Goal: Task Accomplishment & Management: Manage account settings

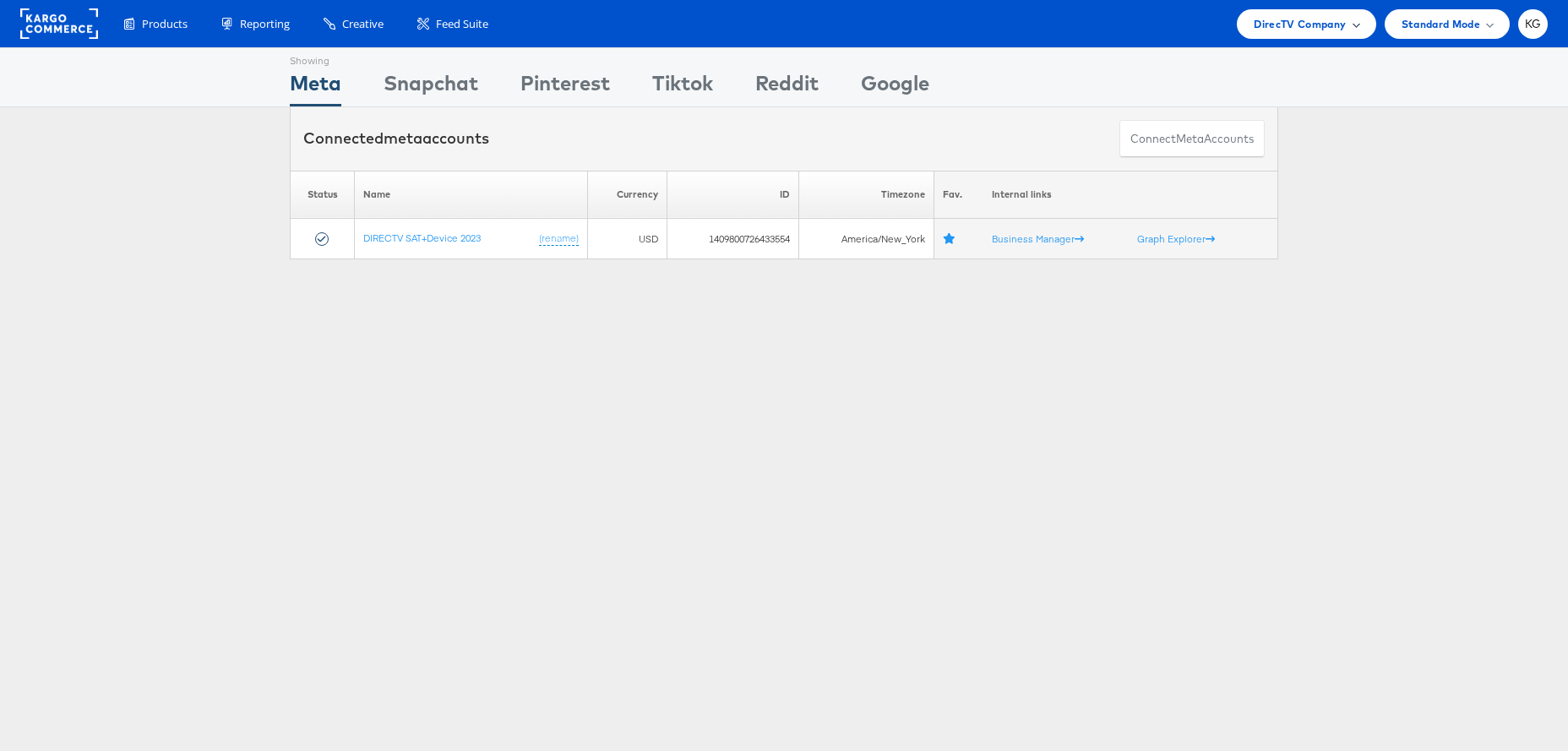
click at [1285, 28] on span "DirecTV Company" at bounding box center [1300, 24] width 92 height 18
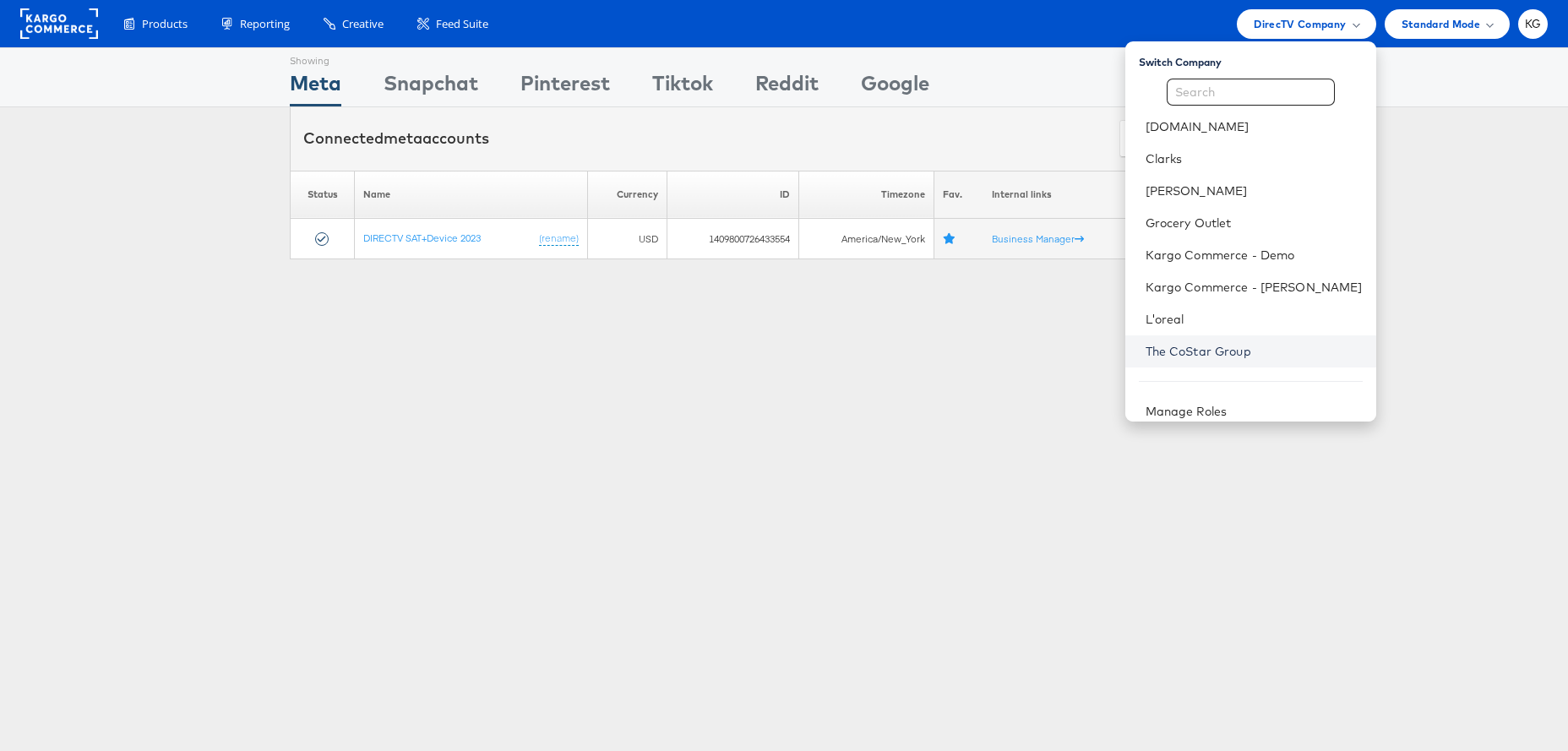
click at [1247, 344] on link "The CoStar Group" at bounding box center [1254, 352] width 217 height 17
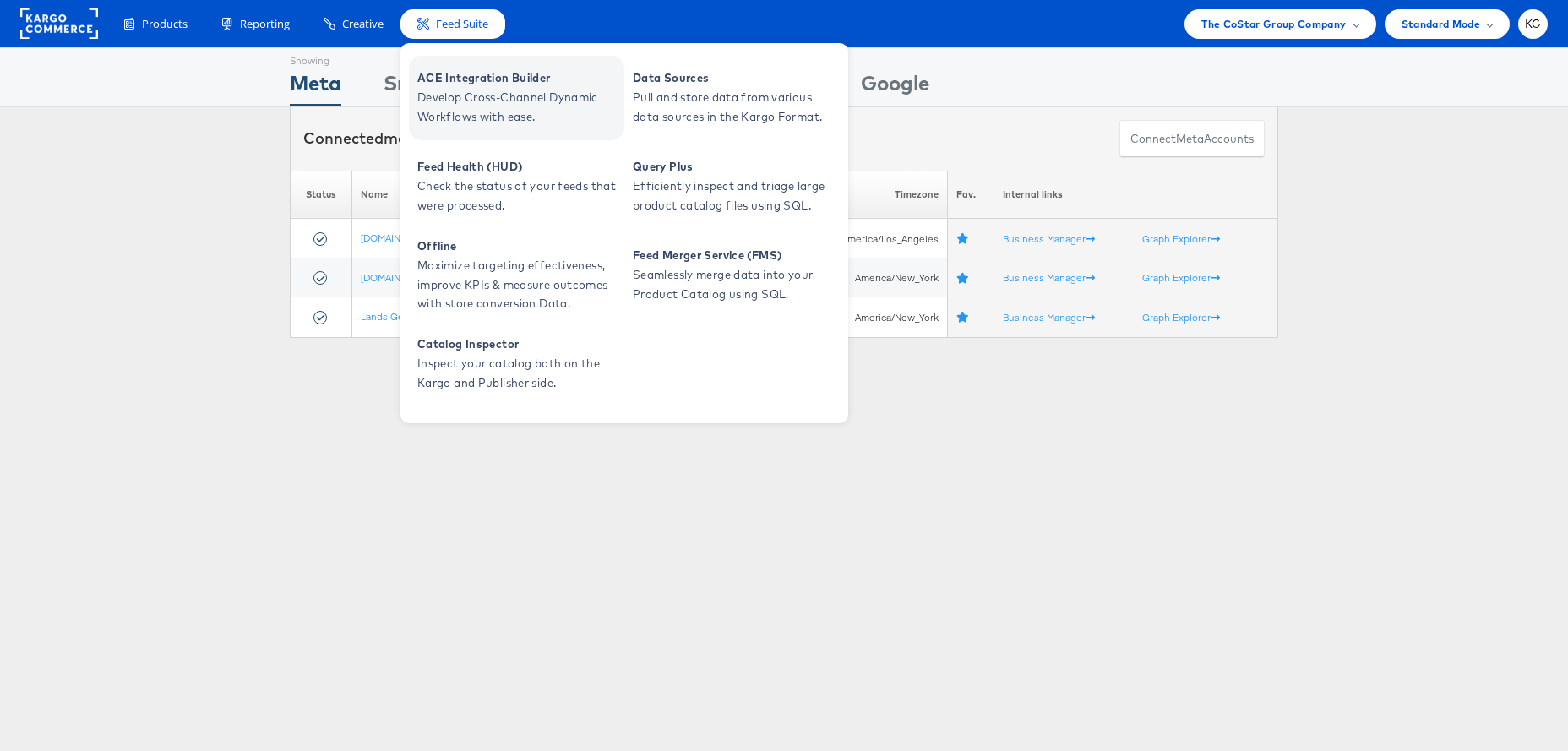
click at [483, 101] on span "Develop Cross-Channel Dynamic Workflows with ease." at bounding box center [519, 107] width 203 height 39
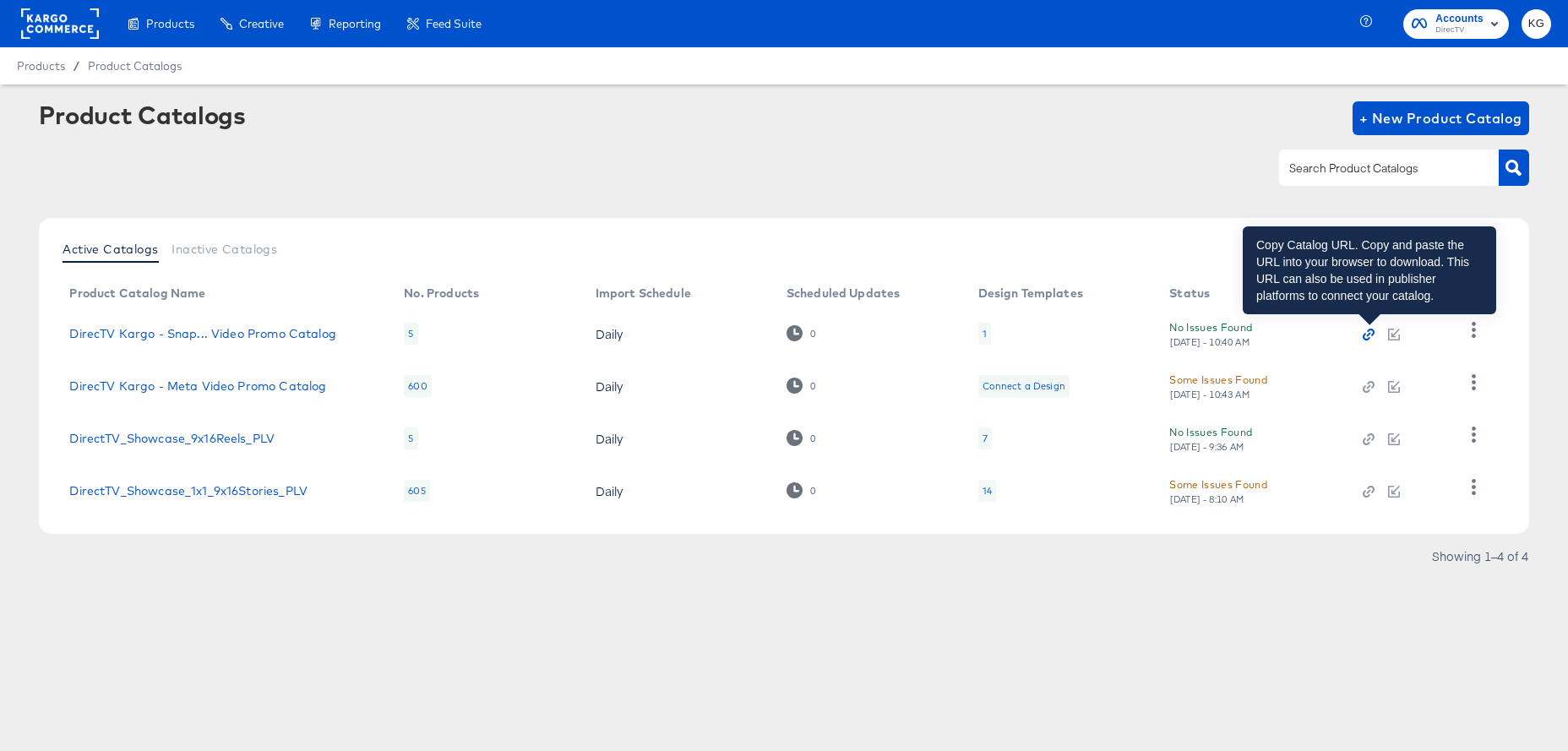
click at [1365, 337] on icon "button" at bounding box center [1369, 334] width 11 height 11
